Goal: Task Accomplishment & Management: Manage account settings

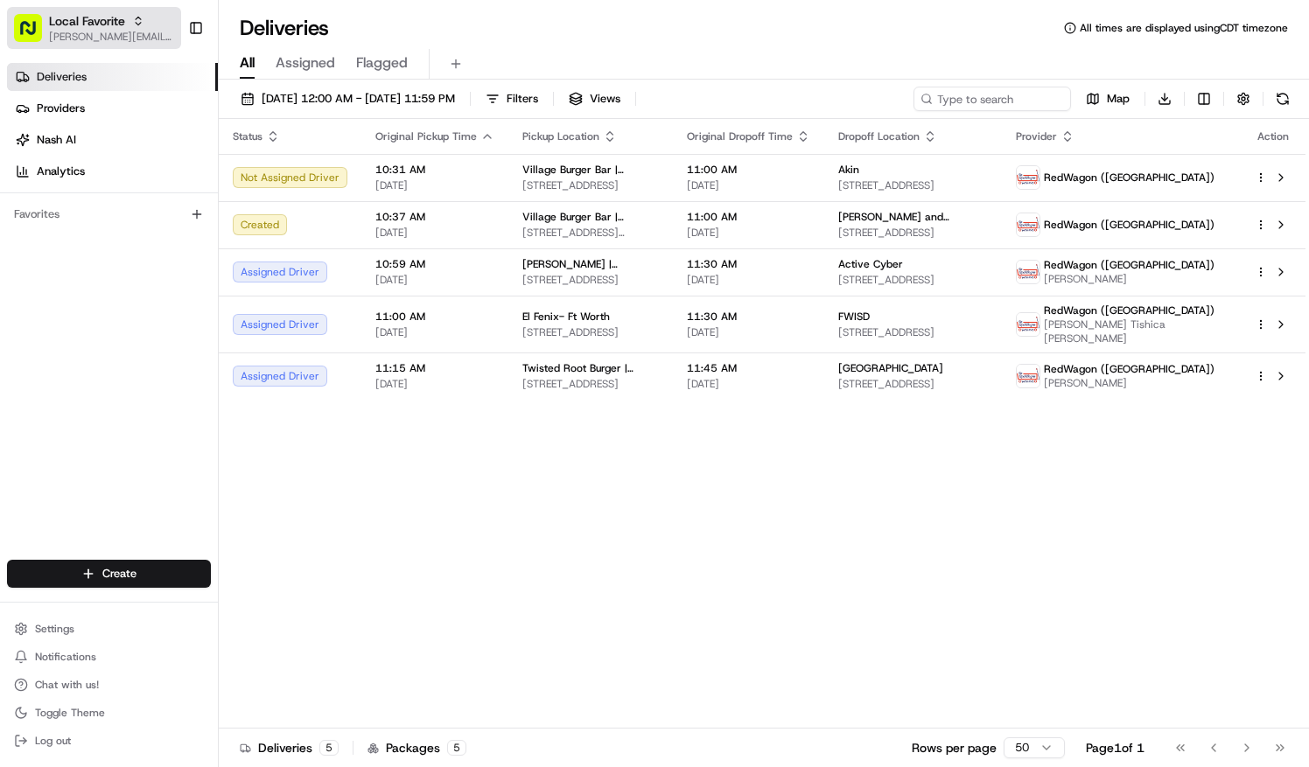
click at [106, 26] on span "Local Favorite" at bounding box center [87, 20] width 76 height 17
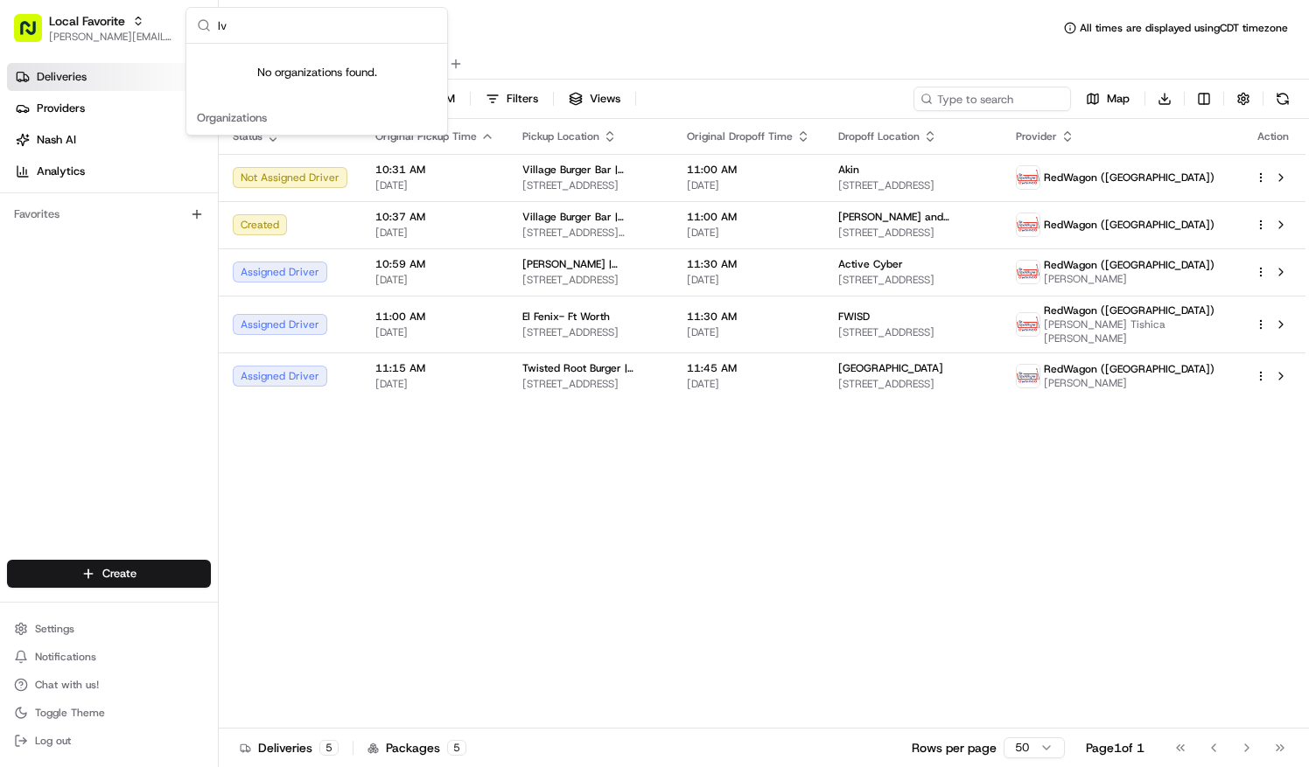
type input "l"
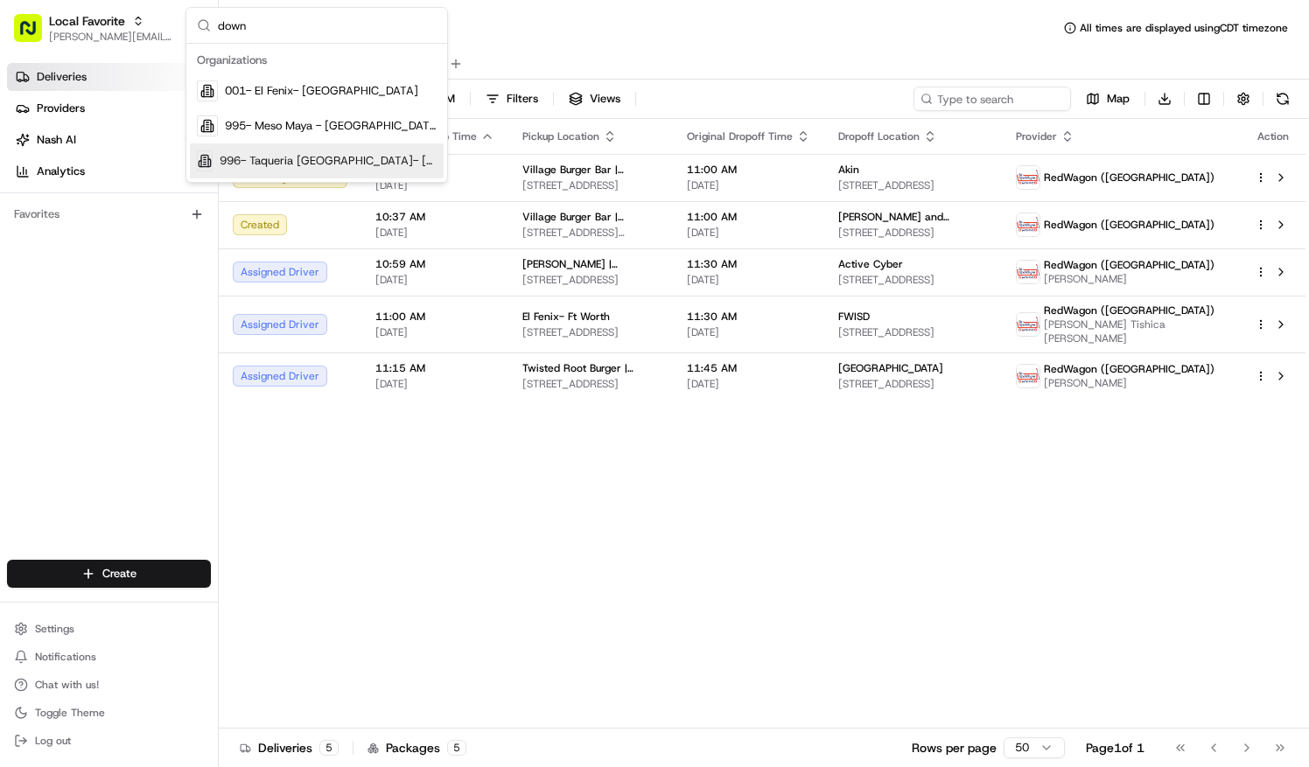
type input "down"
click at [318, 157] on span "996- Taqueria [GEOGRAPHIC_DATA]- [GEOGRAPHIC_DATA]" at bounding box center [328, 161] width 217 height 16
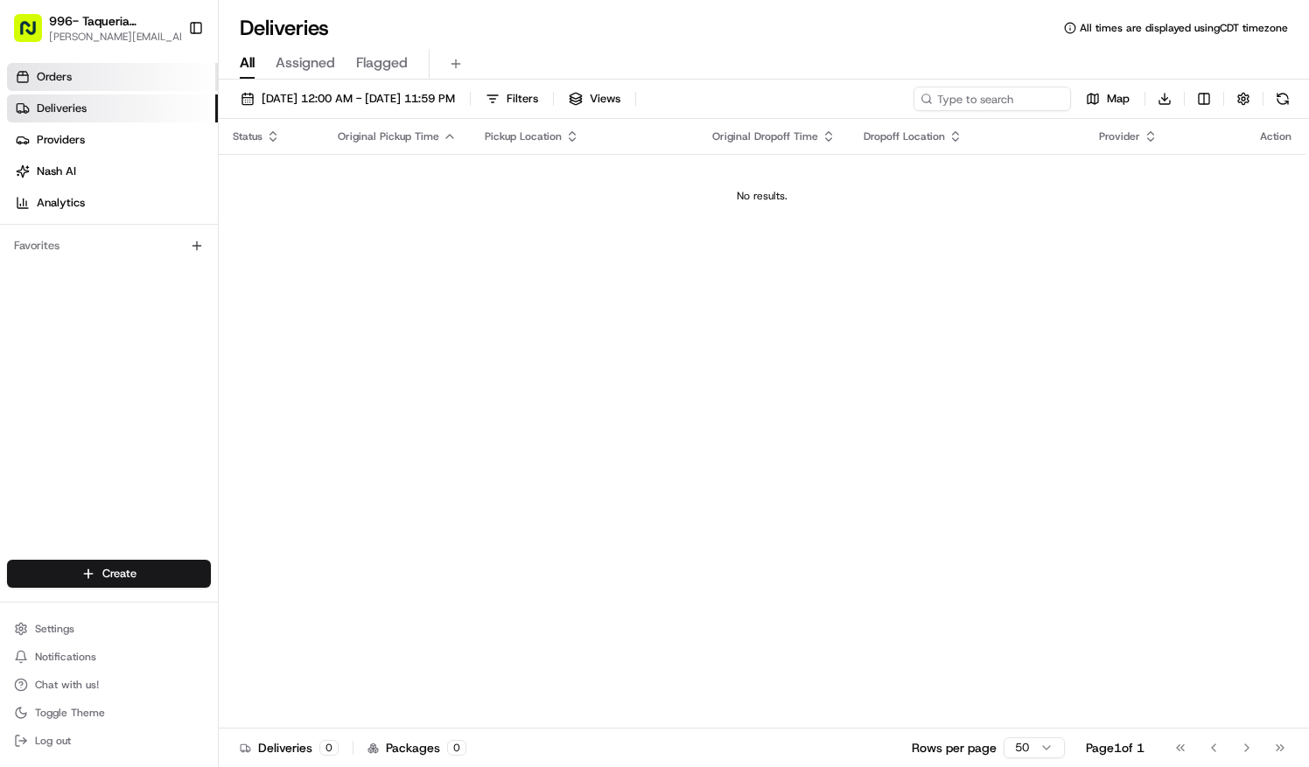
click at [77, 80] on link "Orders" at bounding box center [112, 77] width 211 height 28
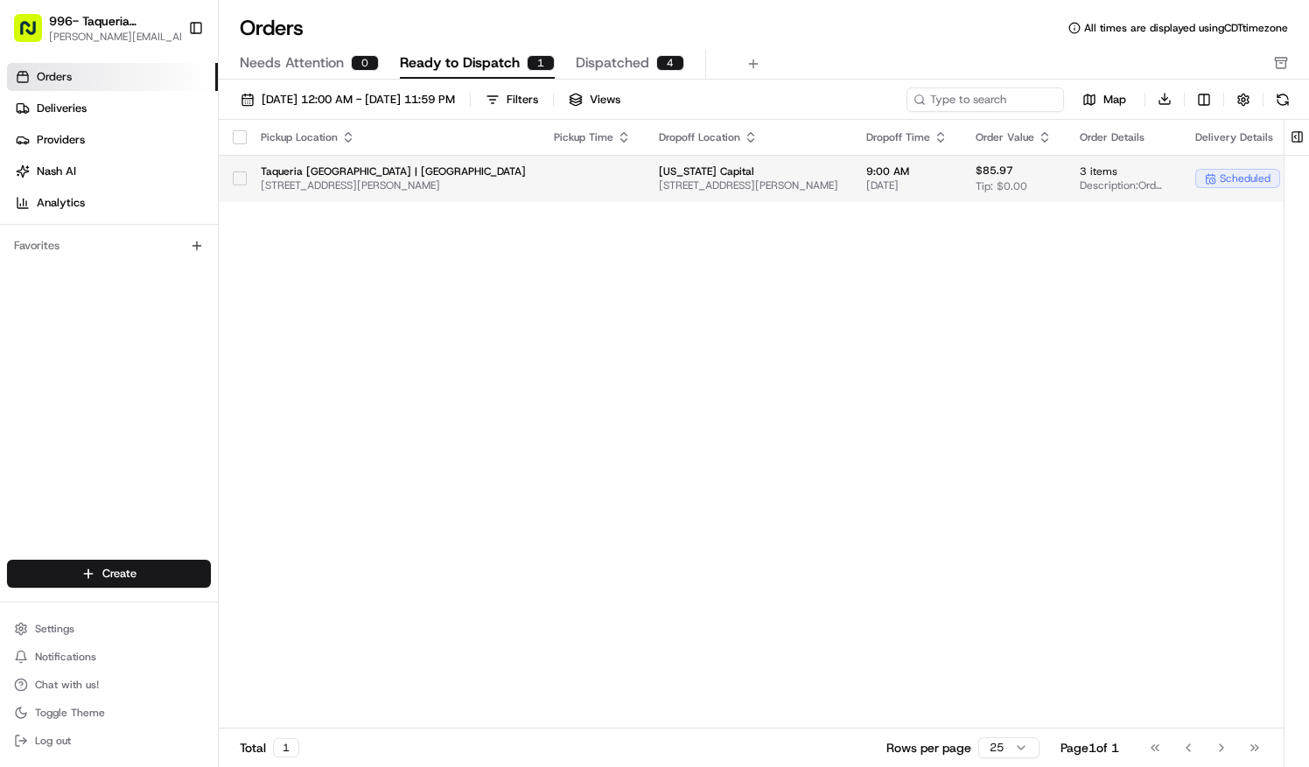
click at [561, 178] on td at bounding box center [592, 178] width 105 height 47
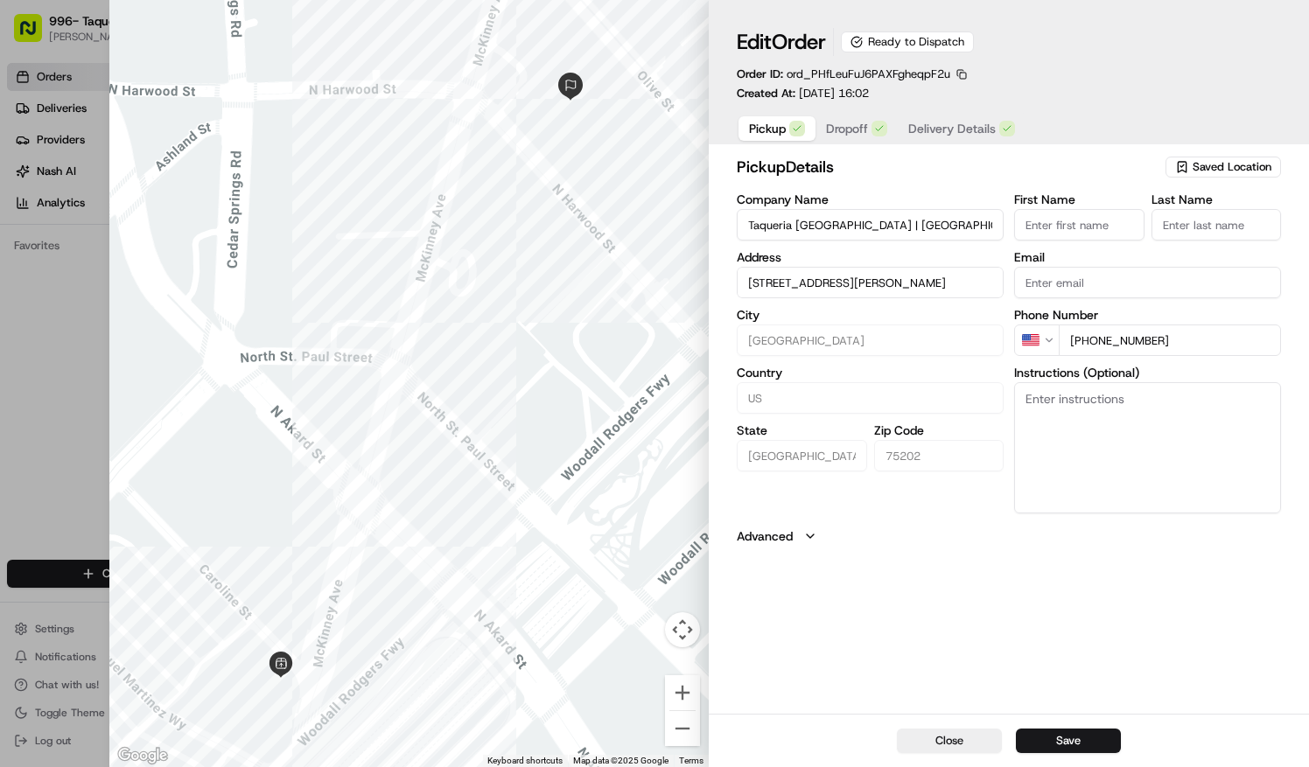
click at [1071, 738] on button "Save" at bounding box center [1068, 741] width 105 height 24
type input "+1"
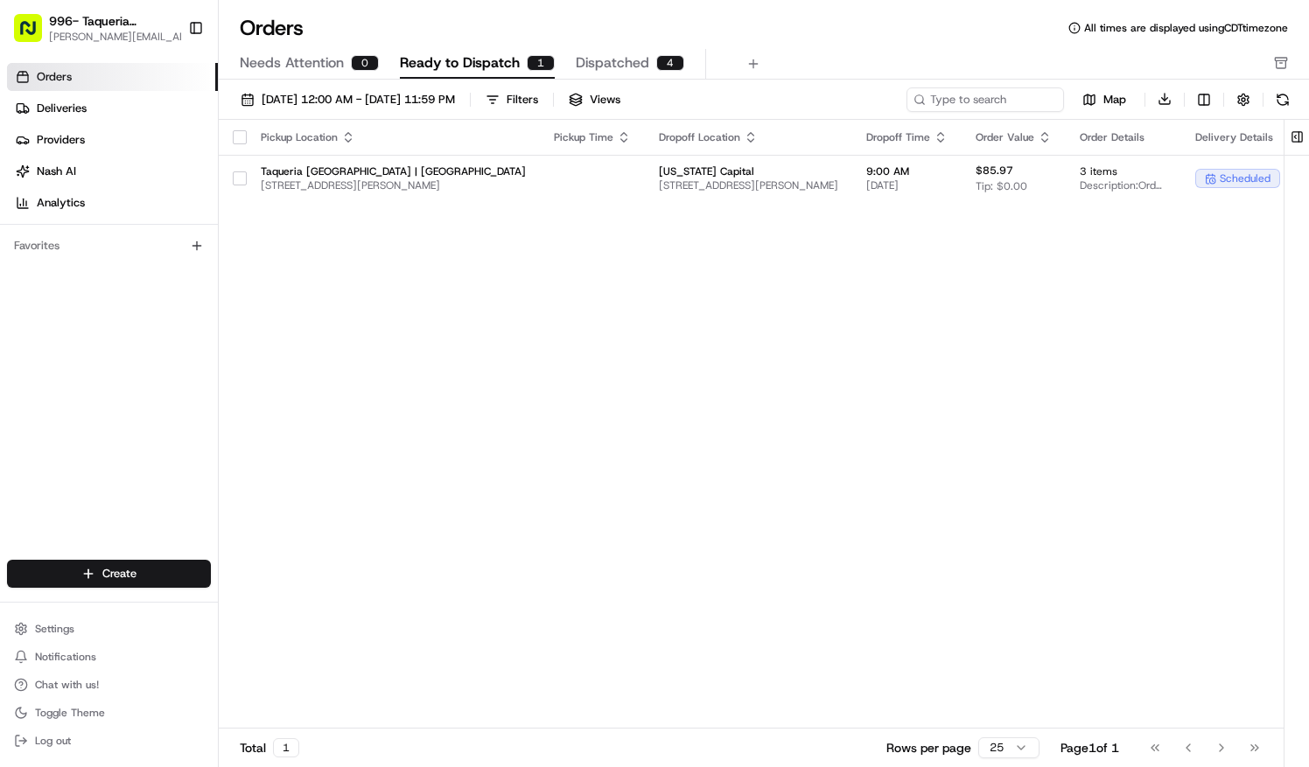
click at [441, 63] on span "Ready to Dispatch" at bounding box center [460, 62] width 120 height 21
click at [1228, 175] on span "scheduled" at bounding box center [1244, 178] width 51 height 14
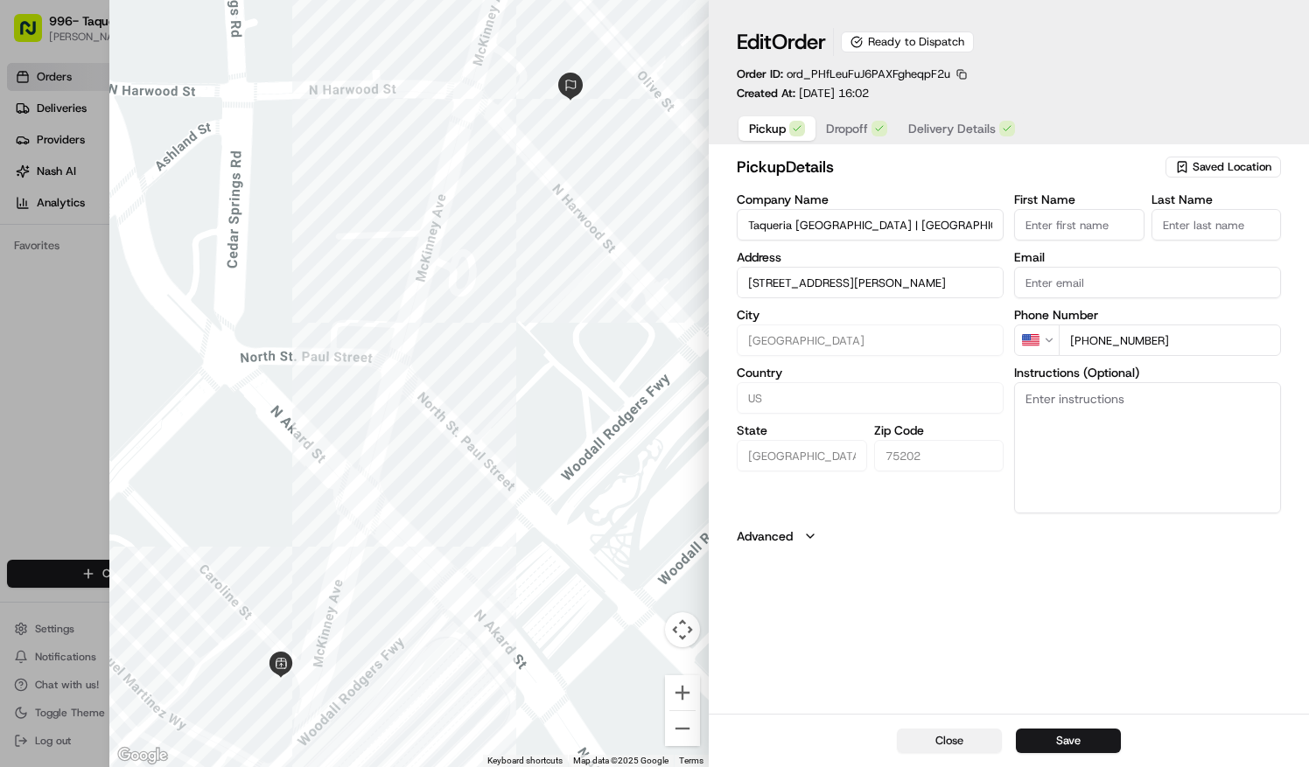
click at [960, 737] on button "Close" at bounding box center [949, 741] width 105 height 24
type input "+1"
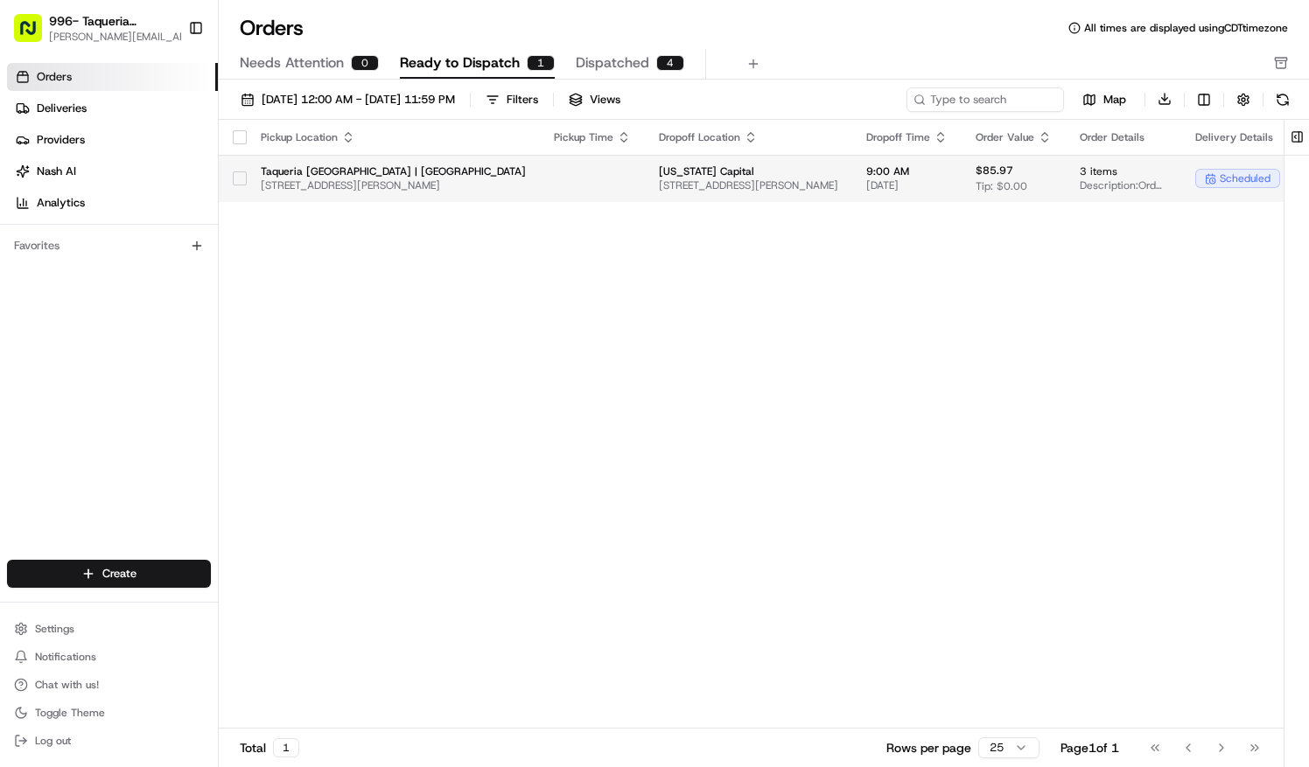
click at [1205, 180] on icon at bounding box center [1210, 178] width 11 height 11
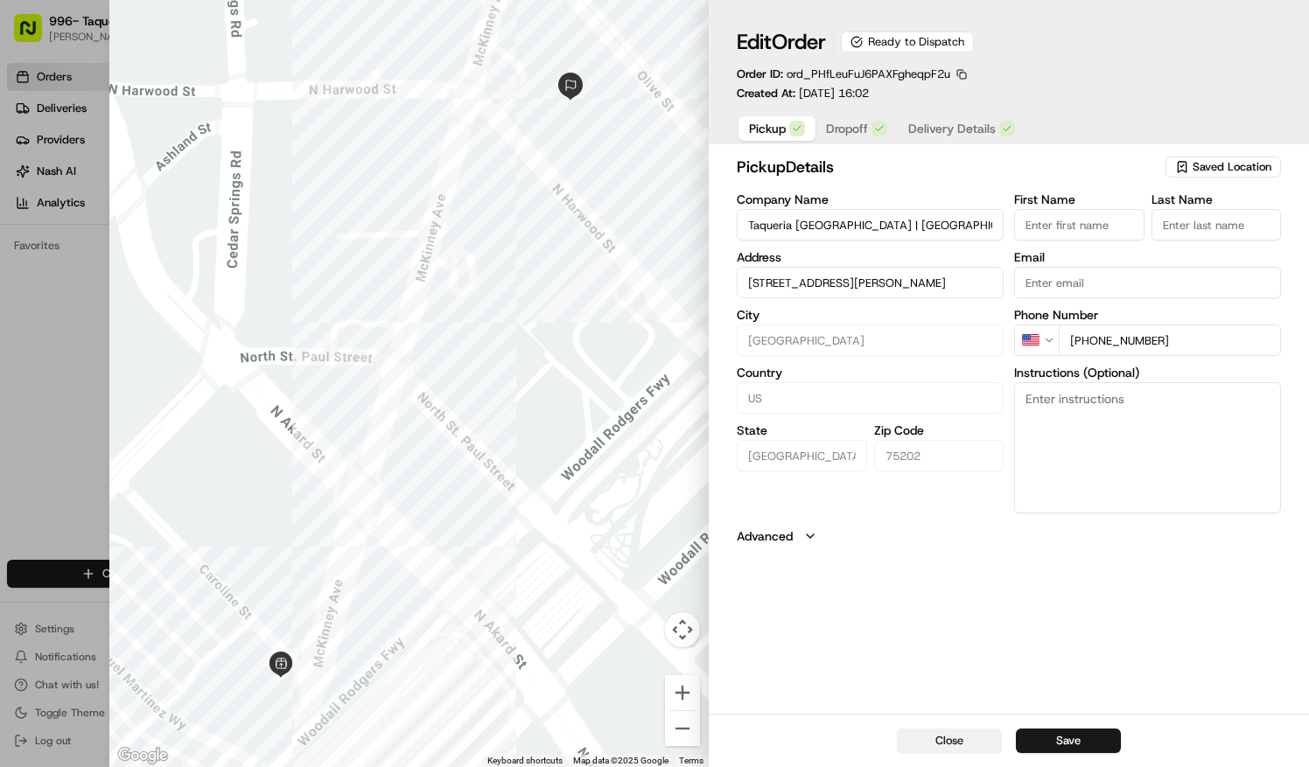
click at [981, 734] on button "Close" at bounding box center [949, 741] width 105 height 24
type input "+1"
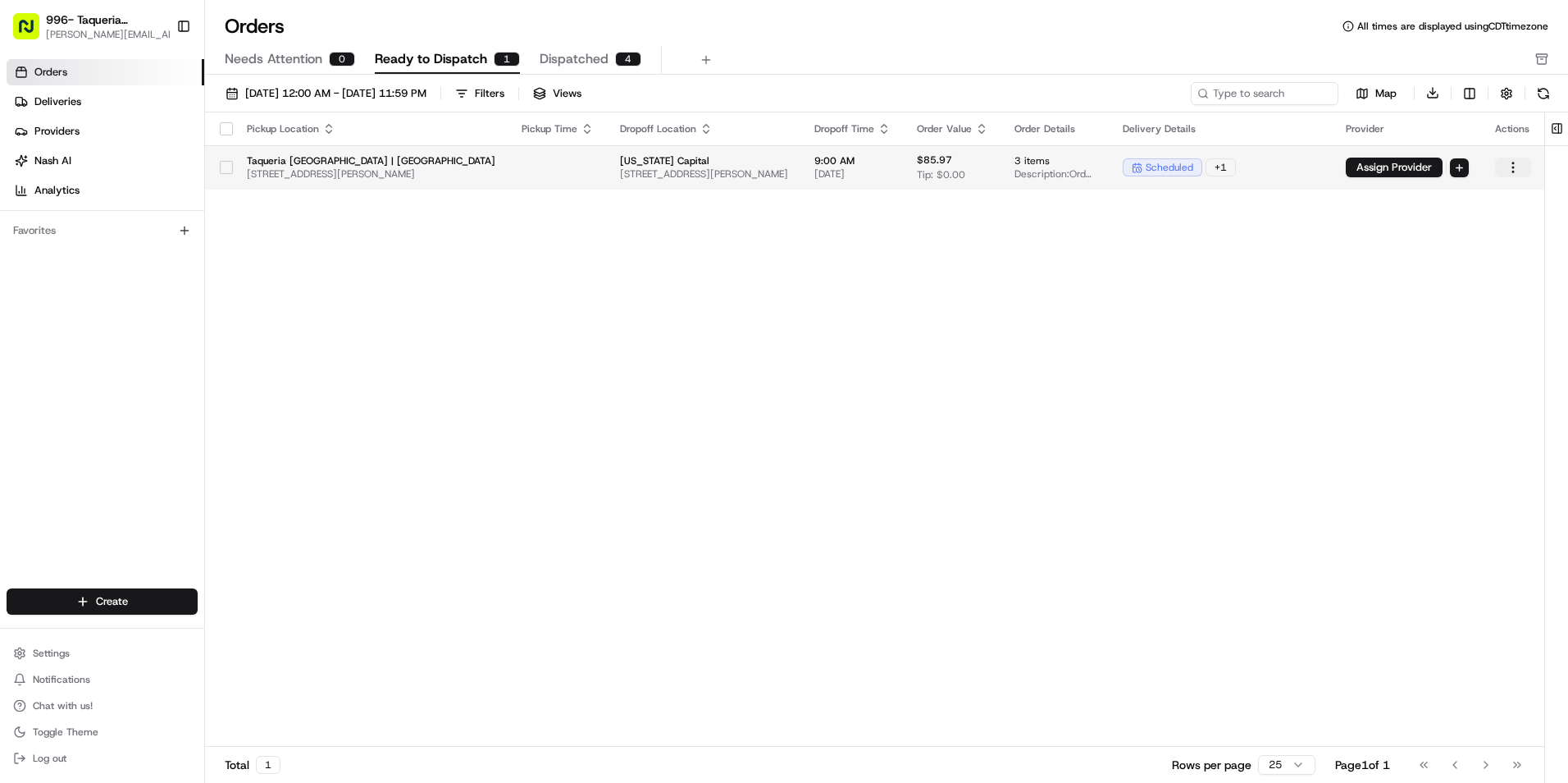
click at [1226, 169] on html "996- Taqueria [GEOGRAPHIC_DATA]- Downtown [GEOGRAPHIC_DATA] [EMAIL_ADDRESS][PER…" at bounding box center [784, 391] width 1568 height 783
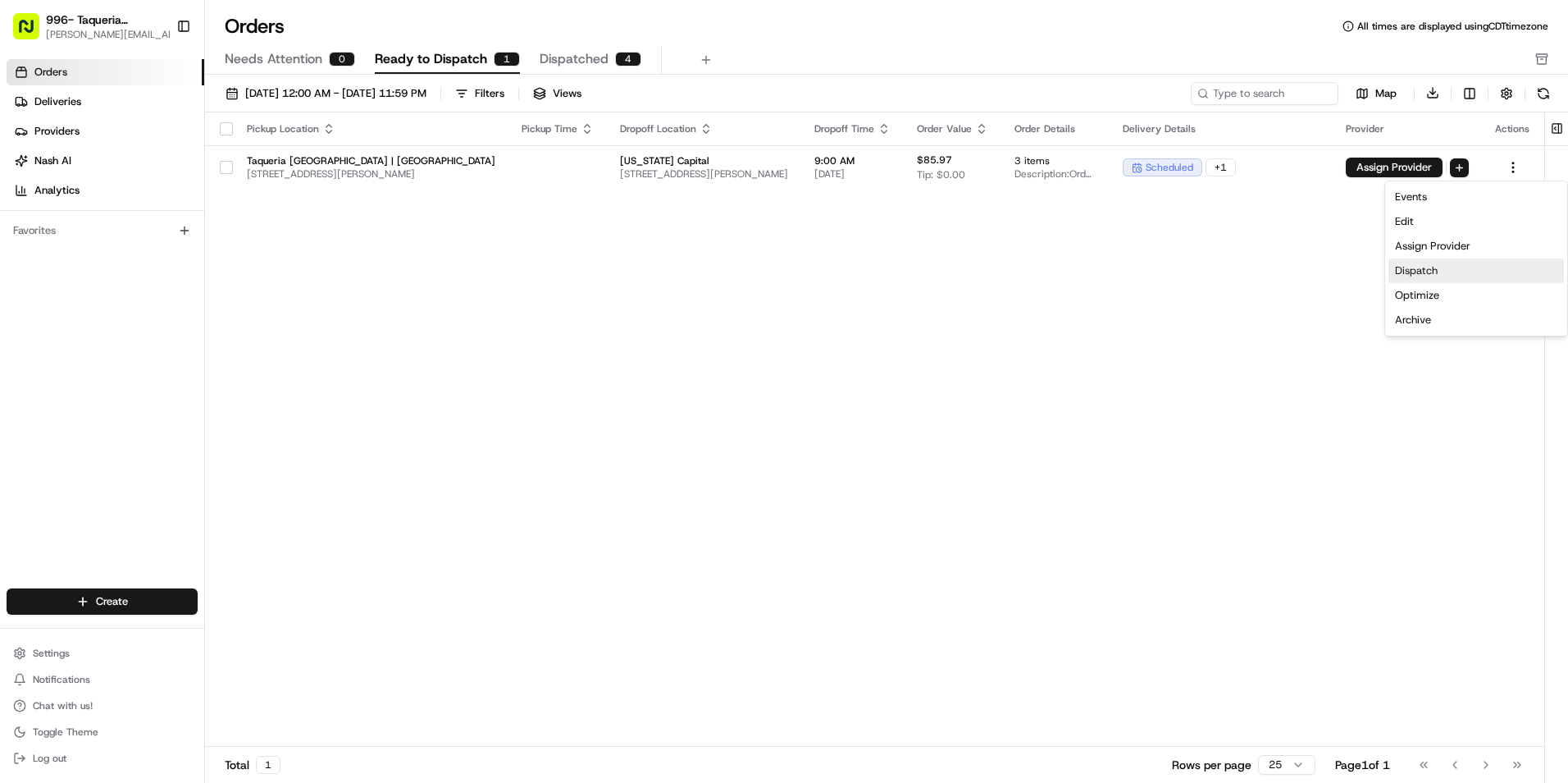
click at [1226, 271] on div "Dispatch" at bounding box center [1475, 271] width 175 height 24
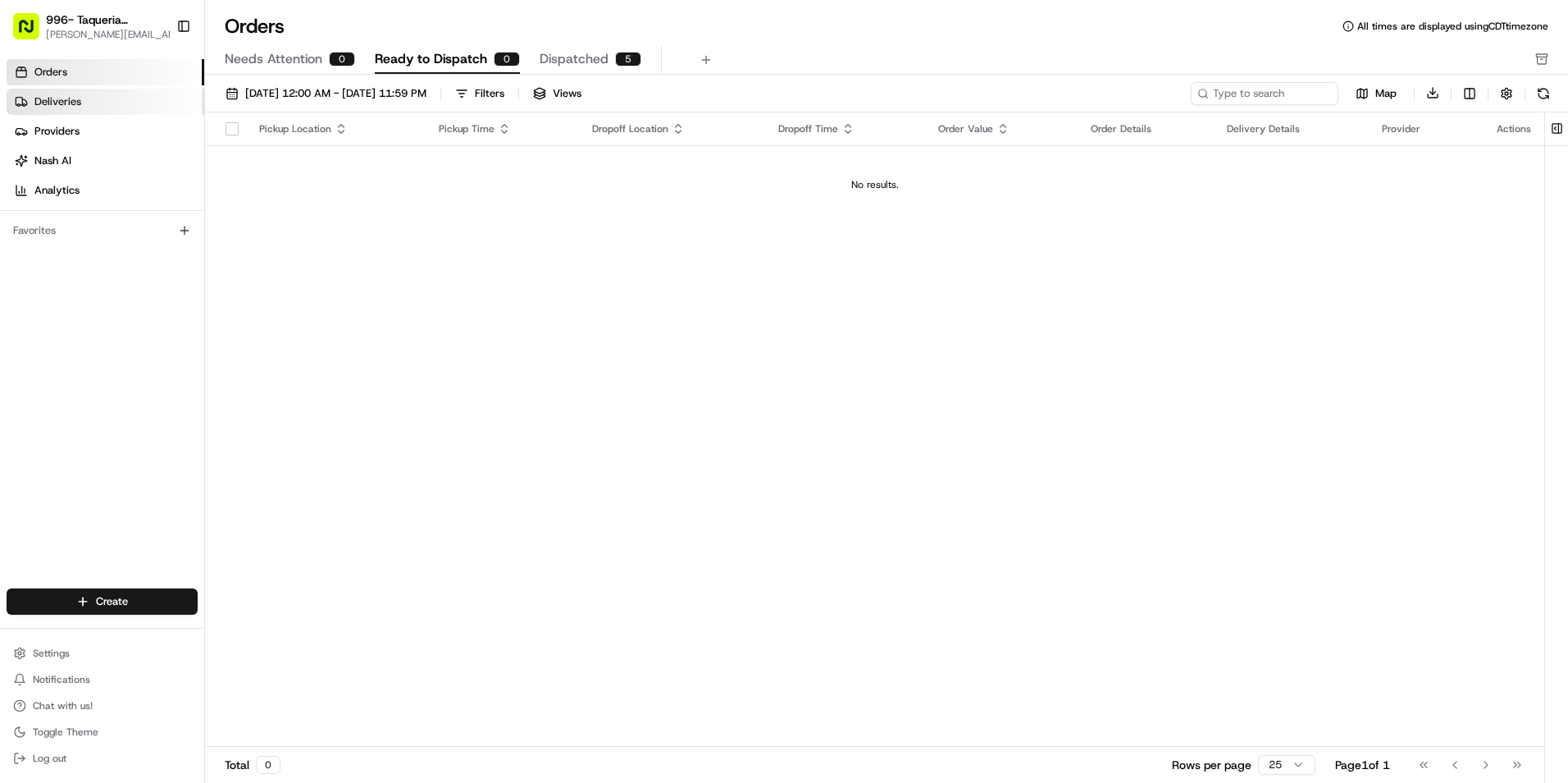
click at [58, 109] on link "Deliveries" at bounding box center [105, 101] width 198 height 26
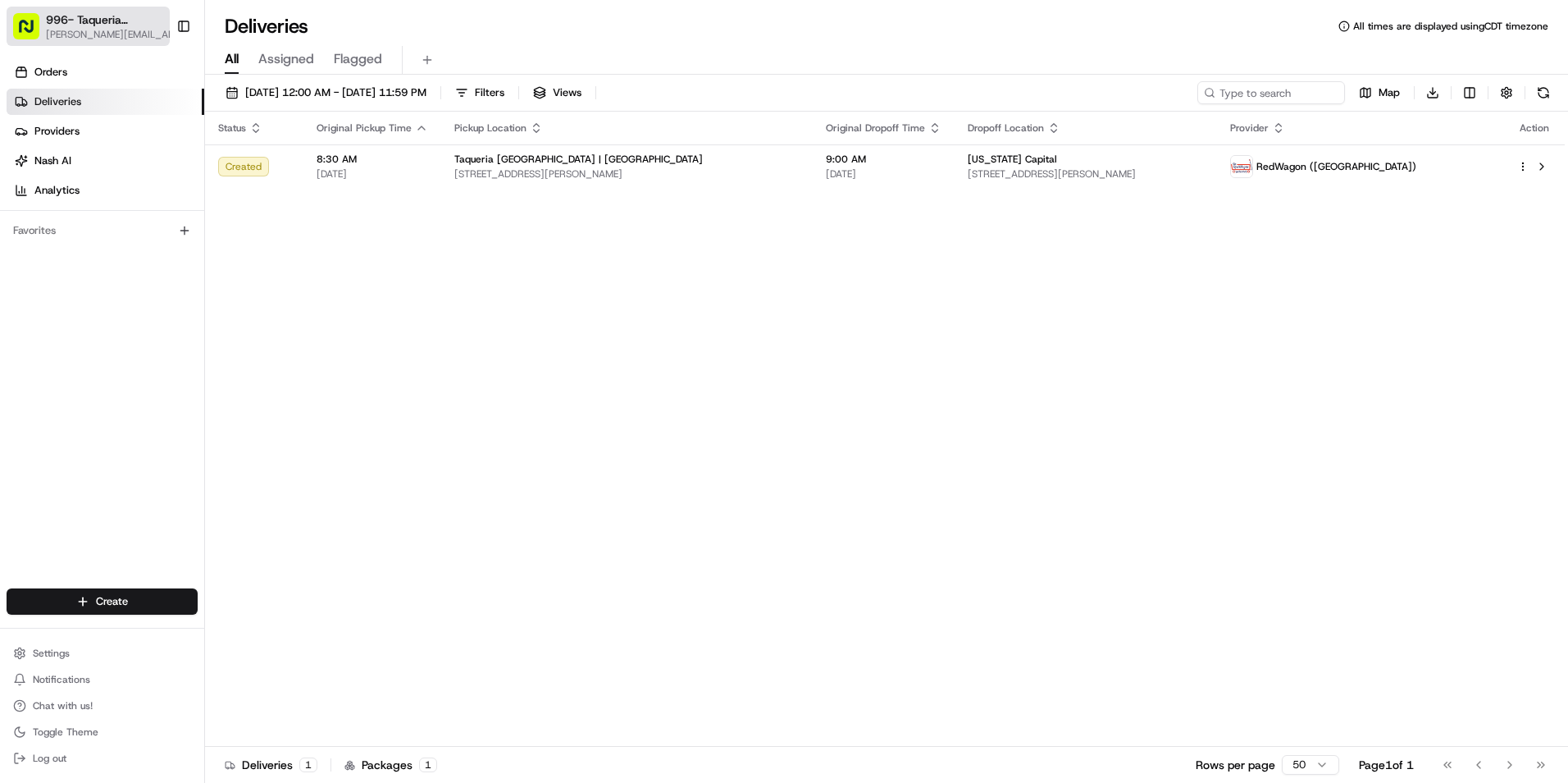
click at [140, 23] on span "996- Taqueria [GEOGRAPHIC_DATA]- [GEOGRAPHIC_DATA]" at bounding box center [105, 19] width 119 height 16
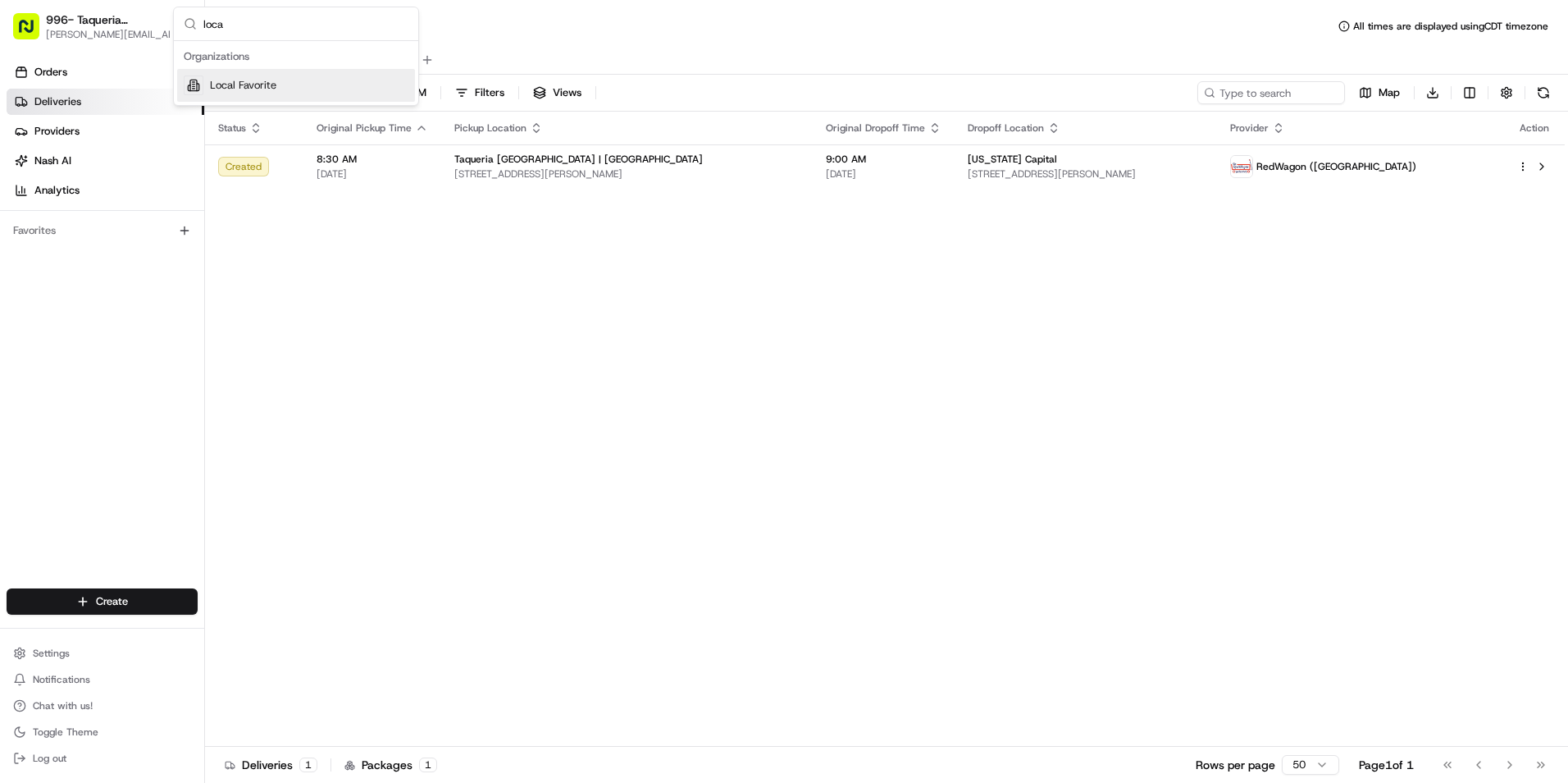
type input "local"
